Goal: Navigation & Orientation: Go to known website

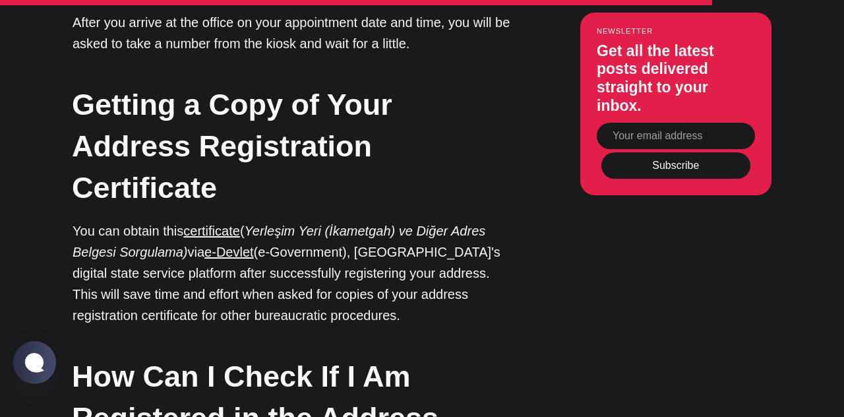
scroll to position [4641, 0]
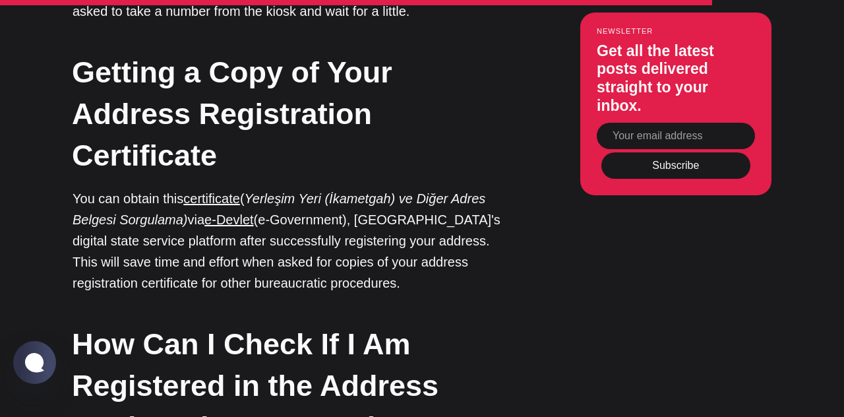
scroll to position [4704, 0]
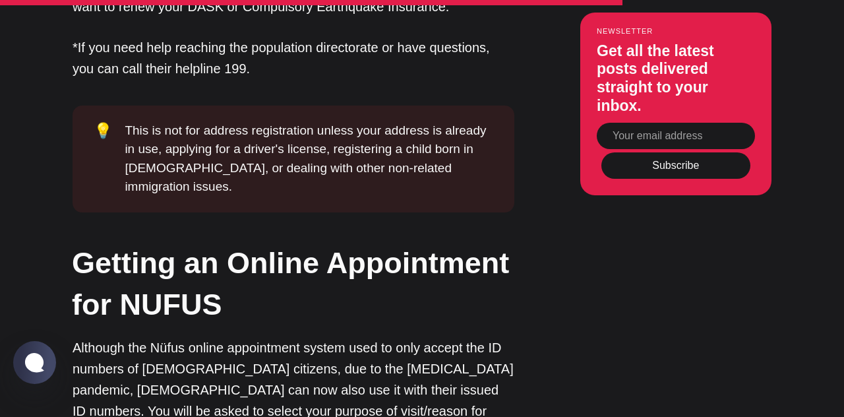
scroll to position [4167, 0]
